Goal: Book appointment/travel/reservation

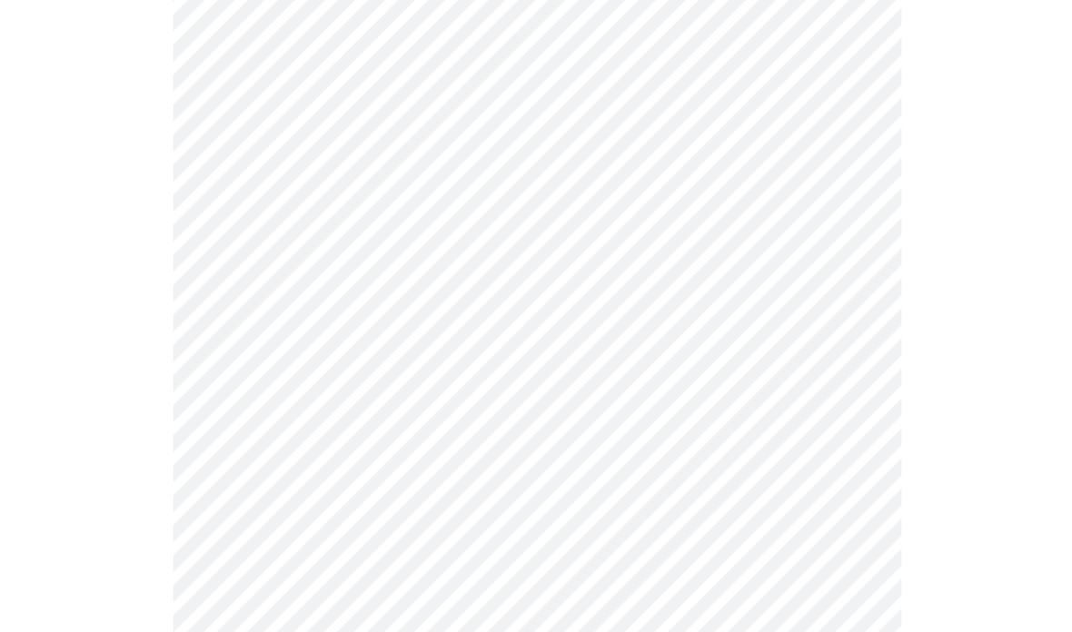
scroll to position [251, 0]
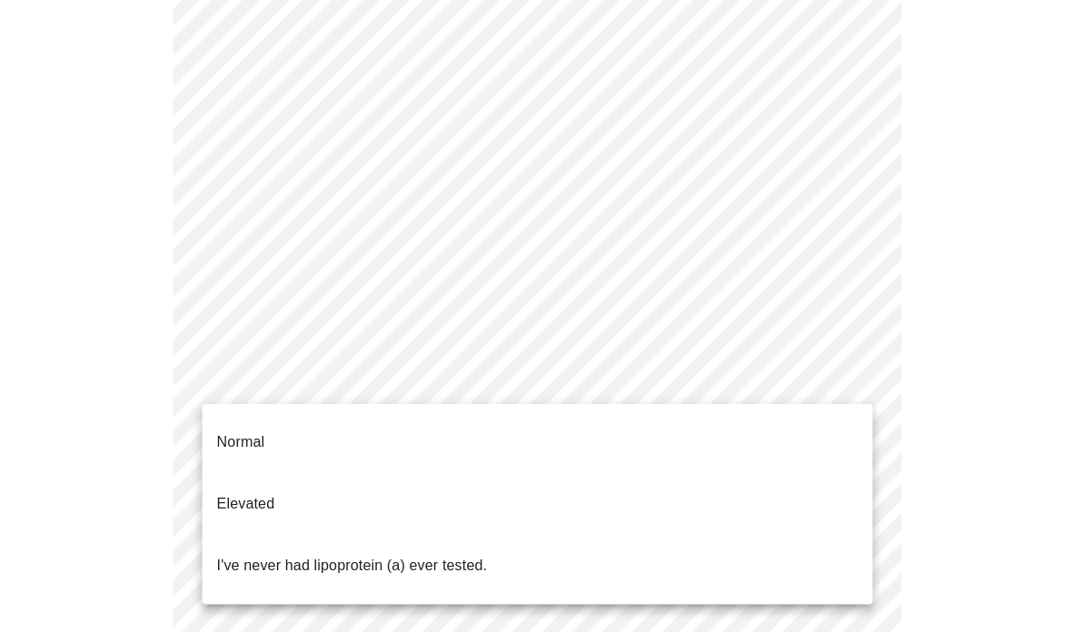
click at [850, 376] on body "MyMenopauseRx Intake Questions 5 / 13 Normal Elevated I've never had lipoprotei…" at bounding box center [535, 427] width 1057 height 1341
click at [710, 599] on div at bounding box center [536, 316] width 1072 height 632
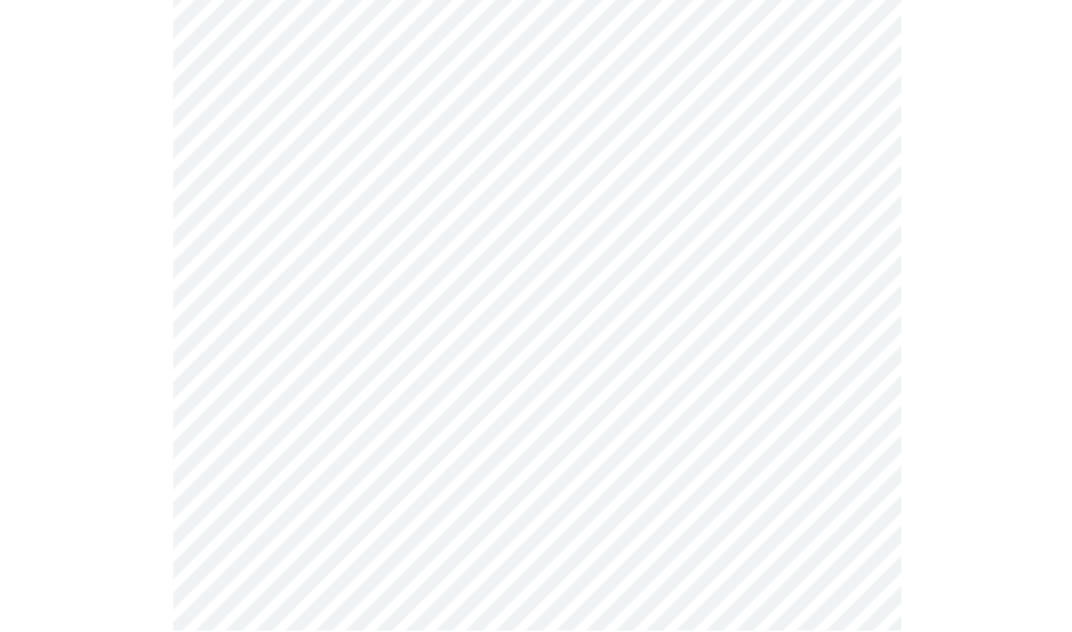
scroll to position [476, 0]
click at [539, 153] on body "MyMenopauseRx Intake Questions 5 / 13" at bounding box center [535, 201] width 1057 height 1341
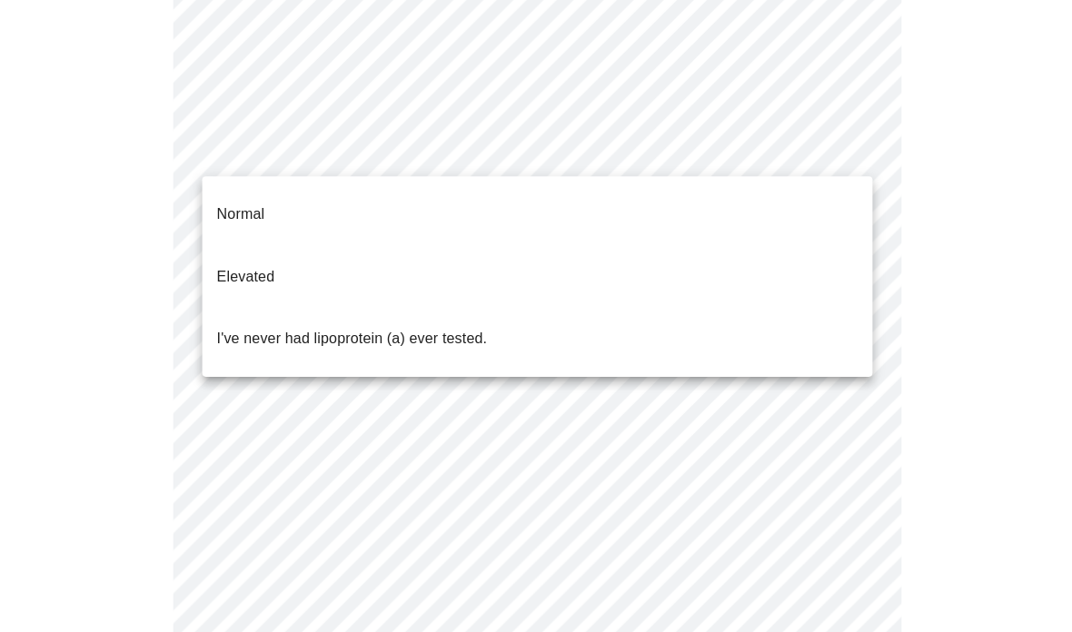
click at [242, 328] on p "I've never had lipoprotein (a) ever tested." at bounding box center [351, 339] width 270 height 22
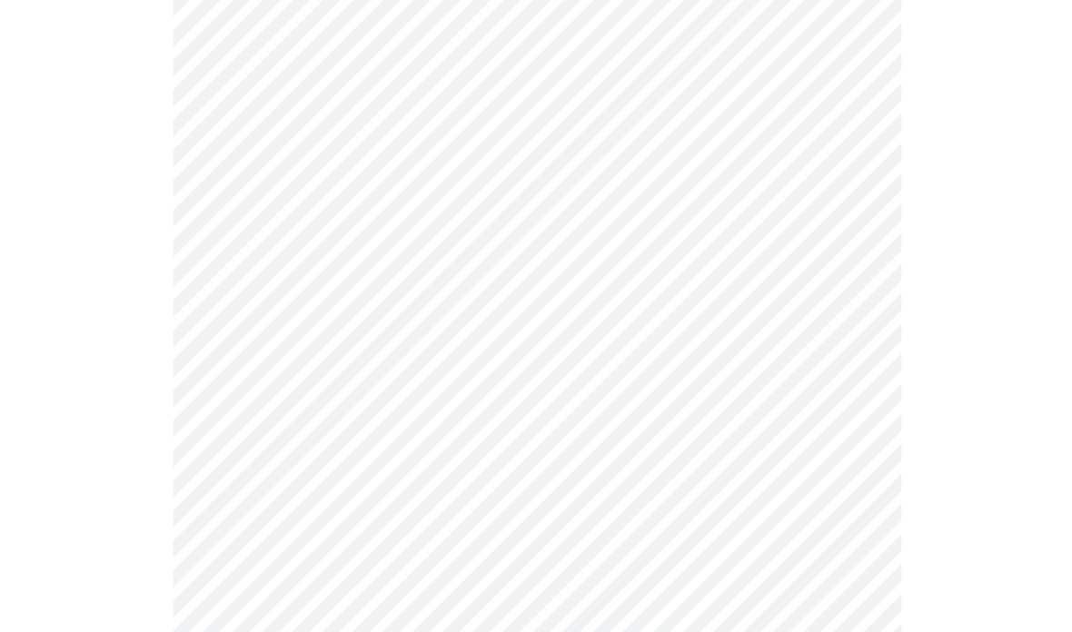
scroll to position [4872, 0]
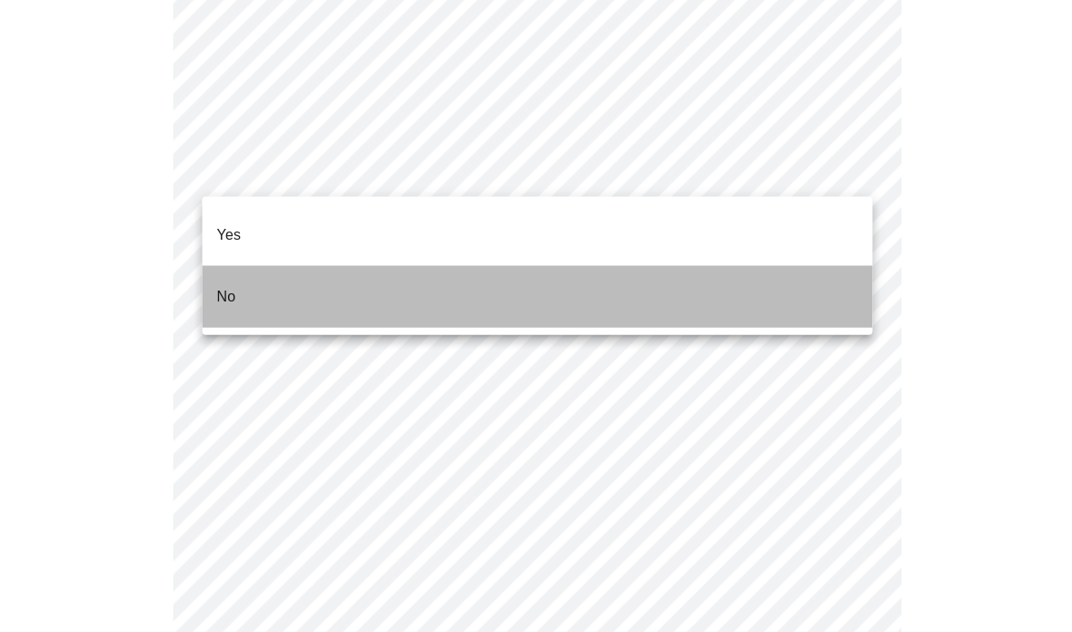
click at [235, 265] on li "No" at bounding box center [536, 296] width 668 height 62
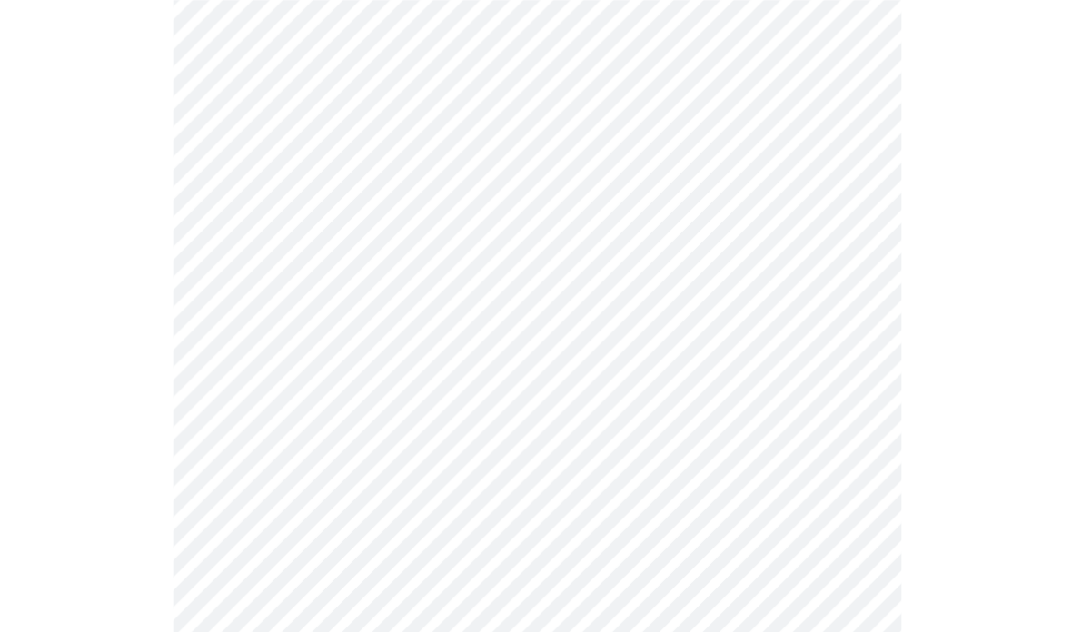
scroll to position [1320, 0]
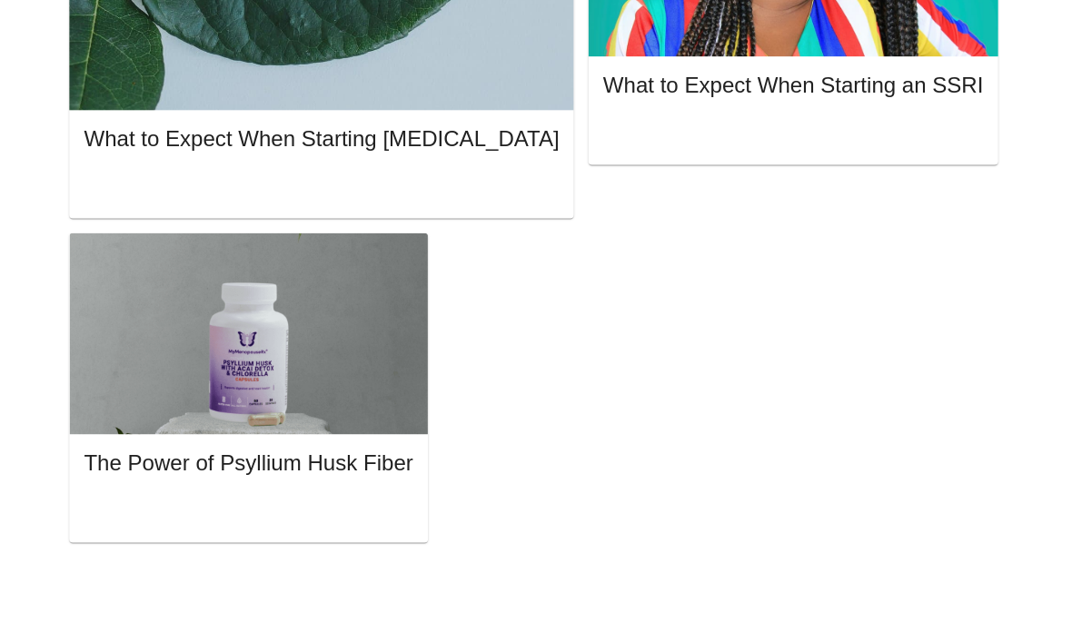
scroll to position [1, 0]
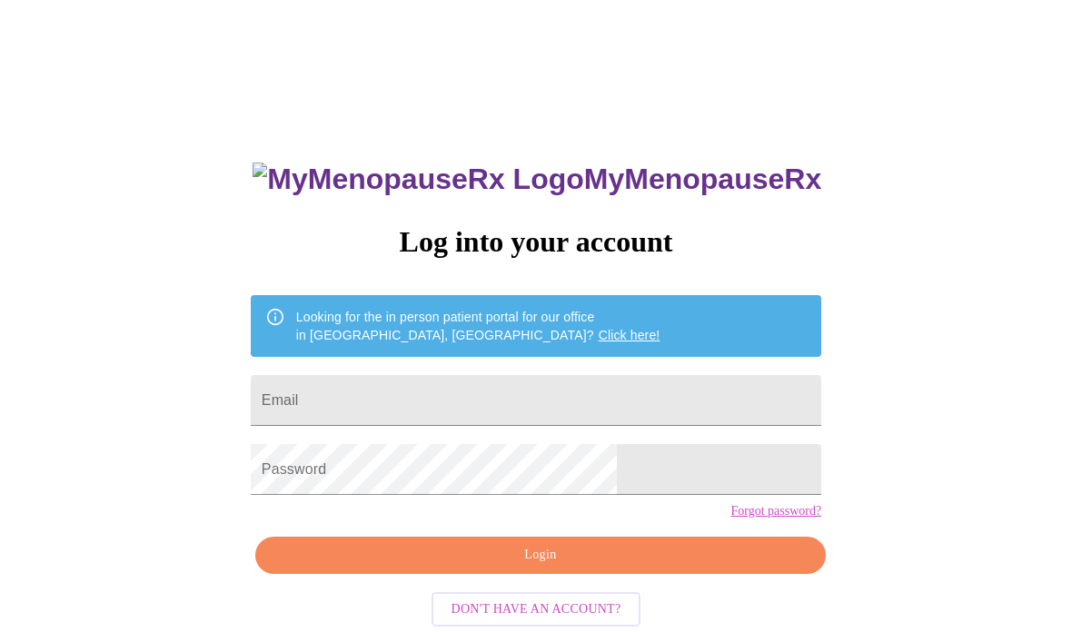
scroll to position [2, 0]
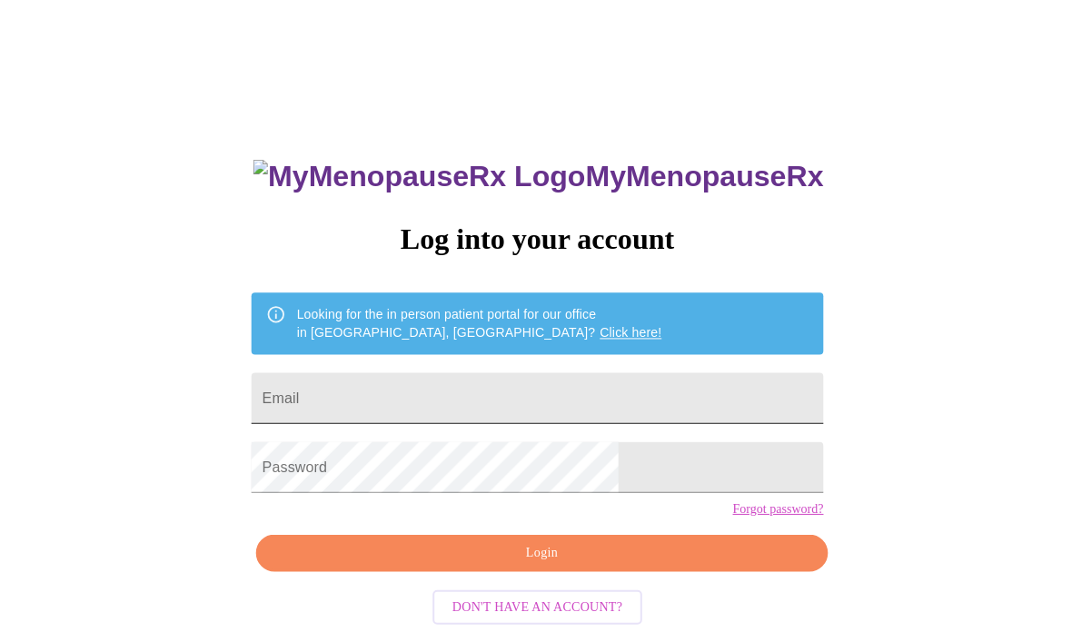
click at [497, 387] on input "Email" at bounding box center [536, 398] width 570 height 51
type input "[EMAIL_ADDRESS][DOMAIN_NAME]"
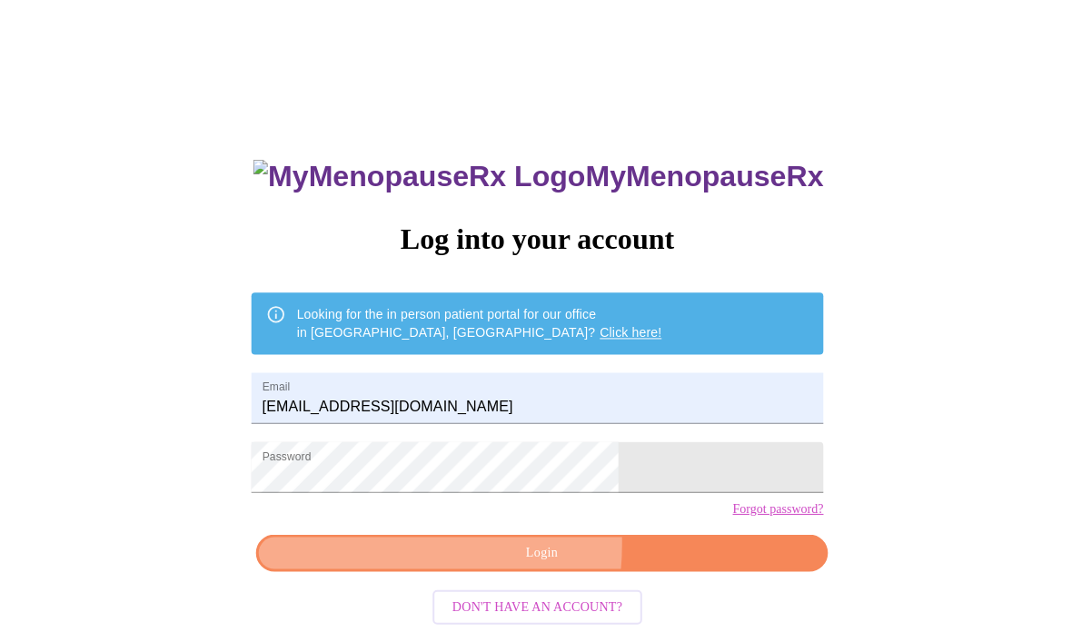
click at [445, 565] on span "Login" at bounding box center [540, 553] width 529 height 23
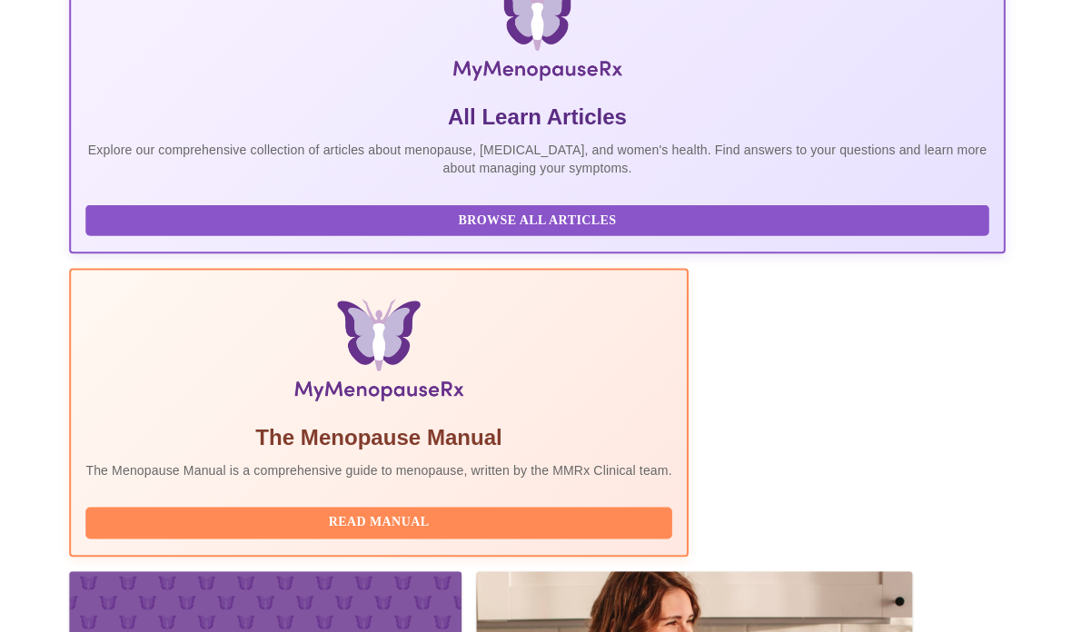
scroll to position [731, 0]
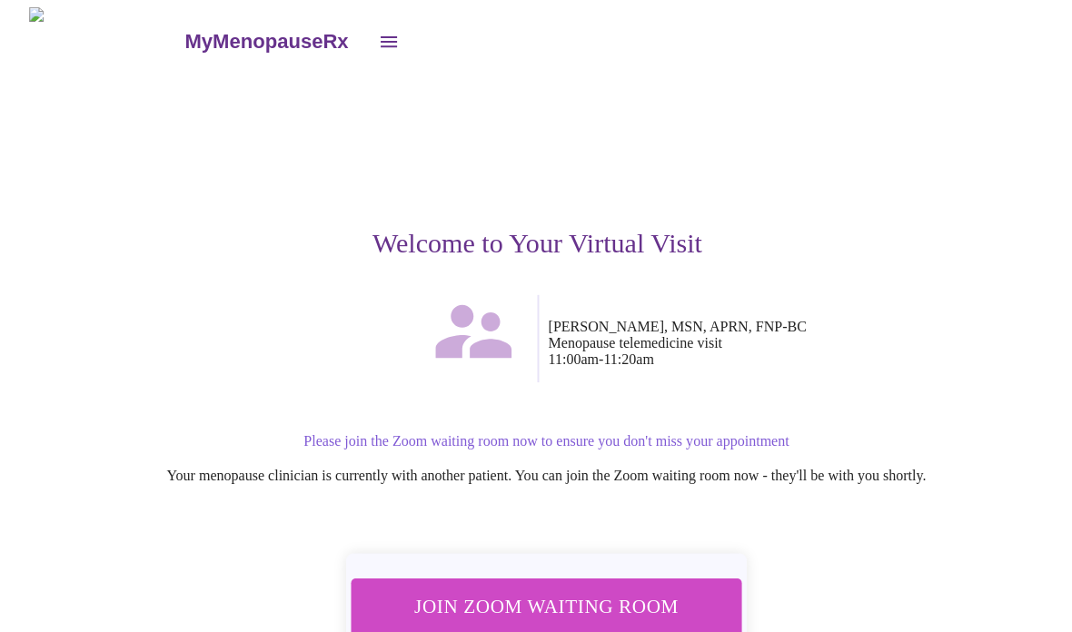
click at [568, 392] on div "Welcome to Your Virtual Visit [PERSON_NAME], MSN, APRN, FNP-BC Menopause teleme…" at bounding box center [536, 398] width 1014 height 646
click at [509, 592] on span "Join Zoom Waiting Room" at bounding box center [544, 606] width 342 height 34
click at [564, 591] on span "Join Zoom Waiting Room" at bounding box center [544, 606] width 341 height 34
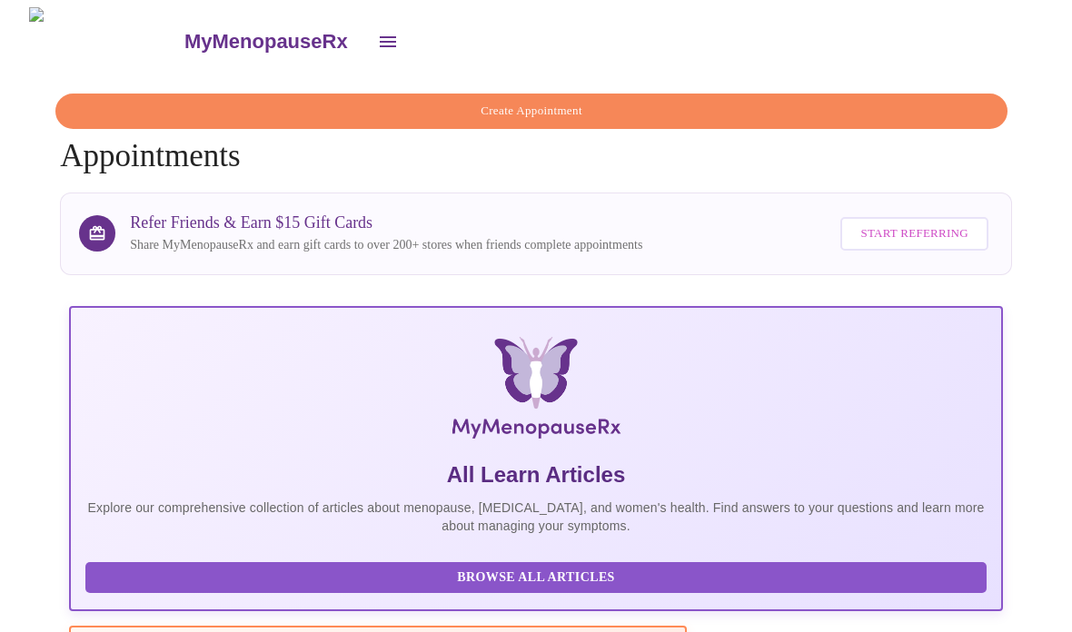
click at [377, 32] on icon "open drawer" at bounding box center [388, 42] width 22 height 22
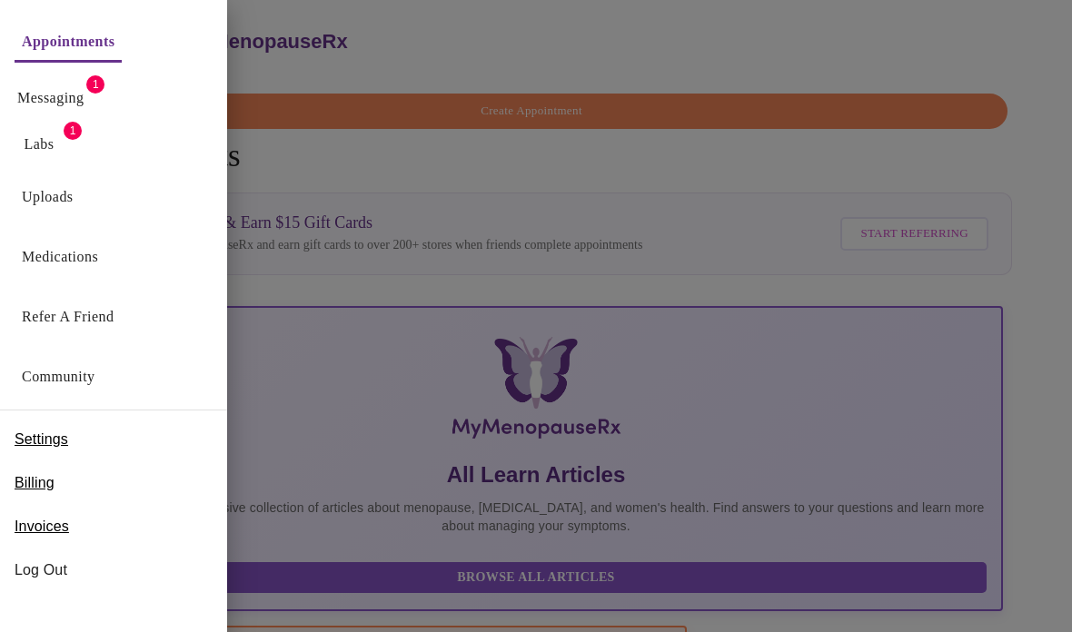
click at [373, 163] on div at bounding box center [536, 316] width 1072 height 632
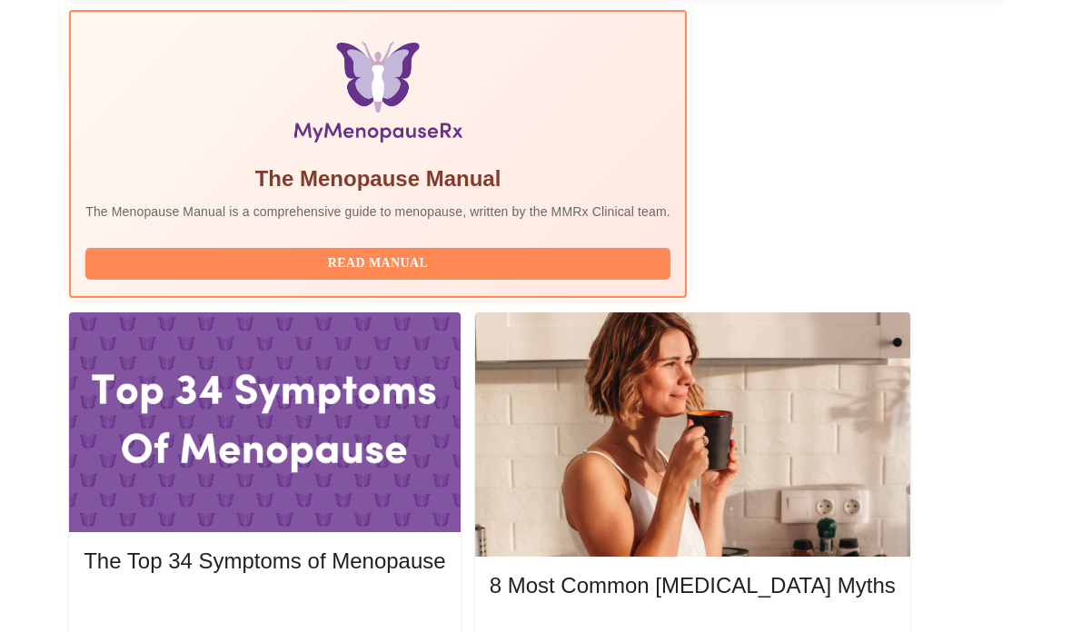
scroll to position [705, 0]
